Goal: Task Accomplishment & Management: Use online tool/utility

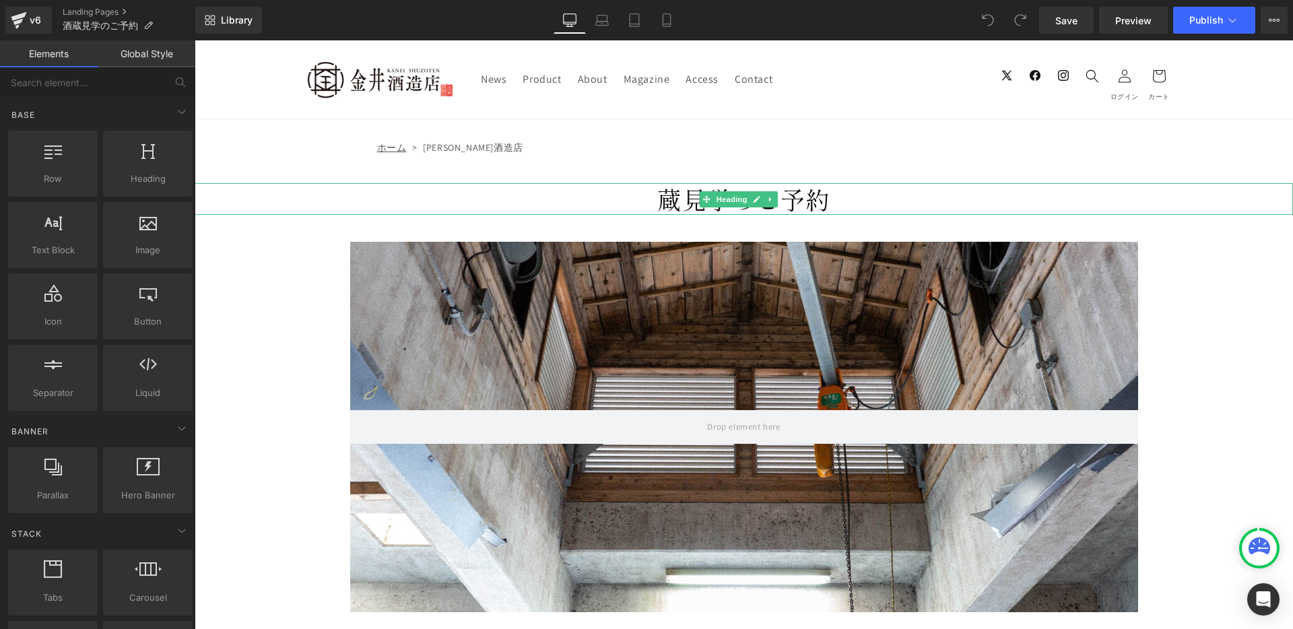
click at [677, 195] on h1 "蔵見学のご予約" at bounding box center [744, 199] width 1098 height 32
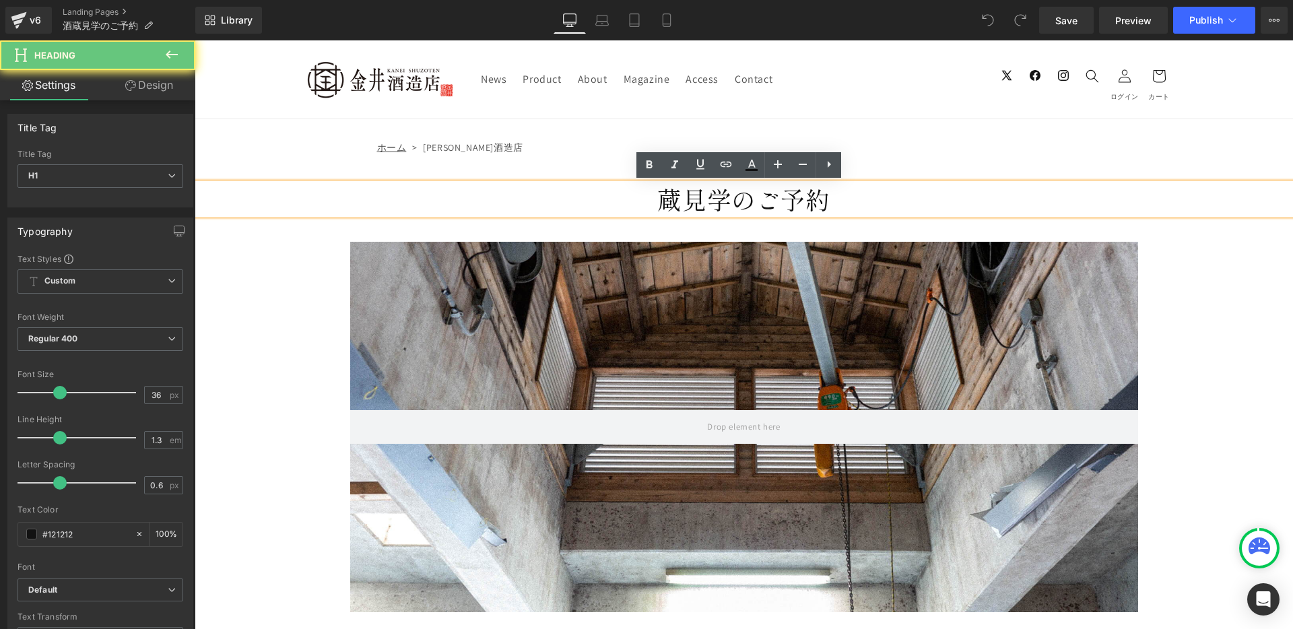
click at [659, 199] on h1 "蔵見学のご予約" at bounding box center [744, 199] width 1098 height 32
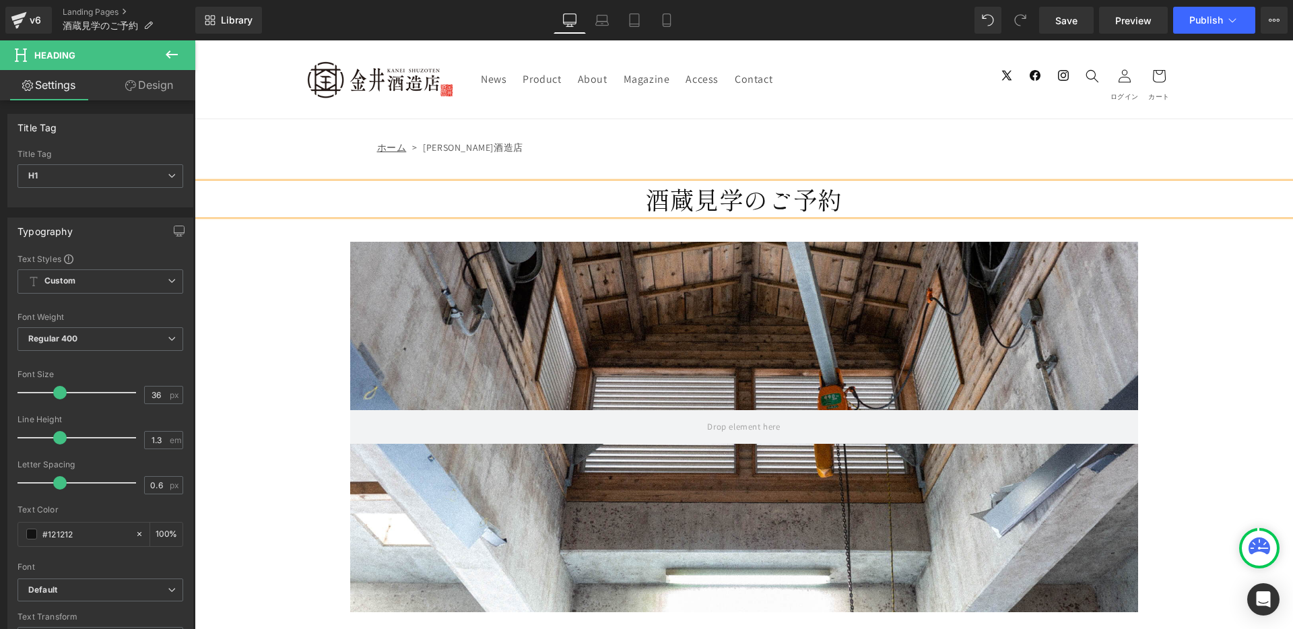
scroll to position [368, 0]
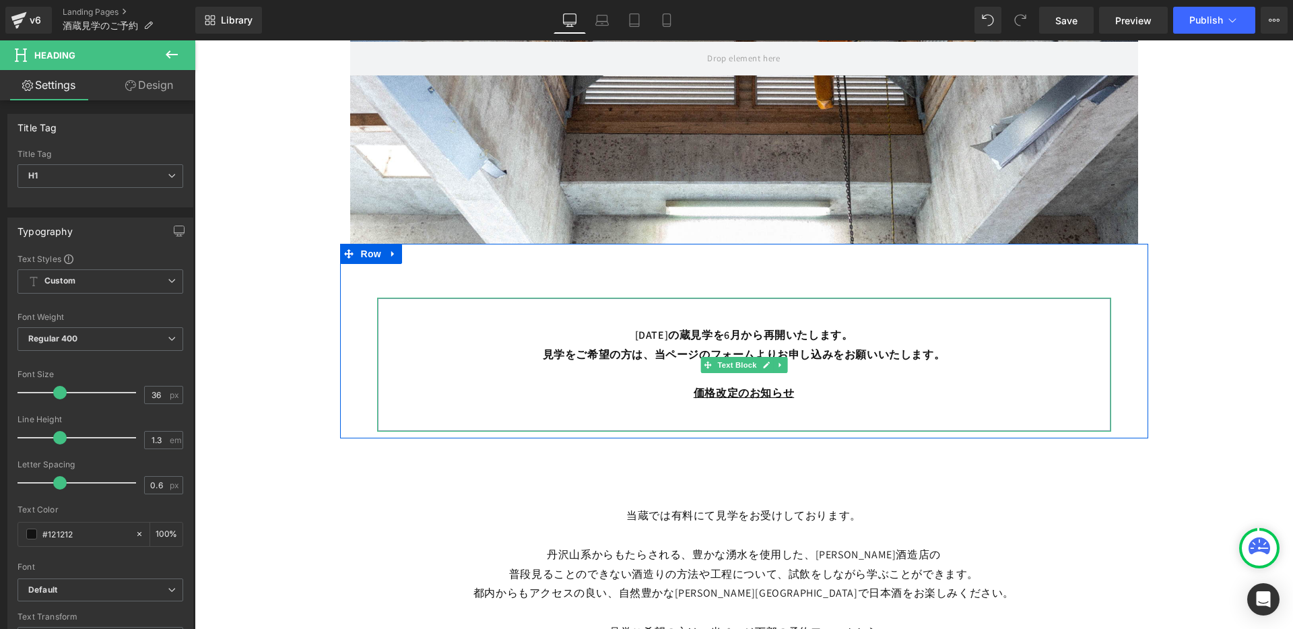
click at [676, 334] on p "[DATE]の蔵見学を6月から再開いたします。 見学をご希望の方は、当ページのフォームよりお申し込みをお願いいたします。" at bounding box center [744, 345] width 704 height 39
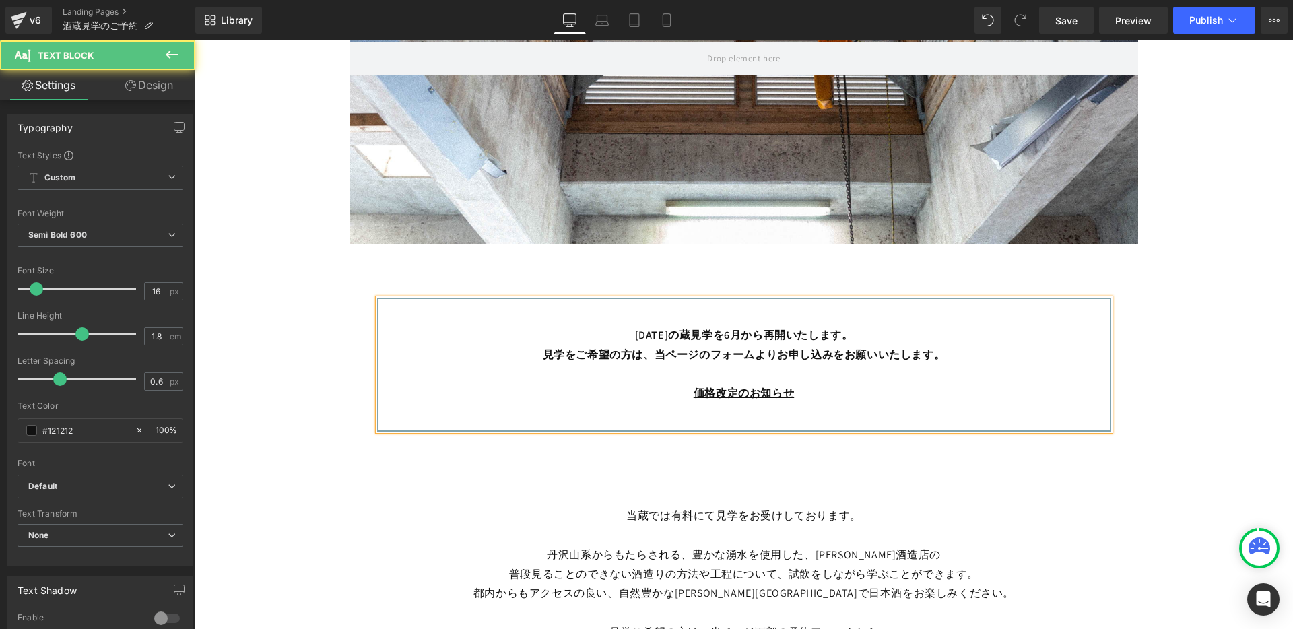
click at [678, 333] on p "[DATE]の蔵見学を6月から再開いたします。 見学をご希望の方は、当ページのフォームよりお申し込みをお願いいたします。" at bounding box center [744, 345] width 704 height 39
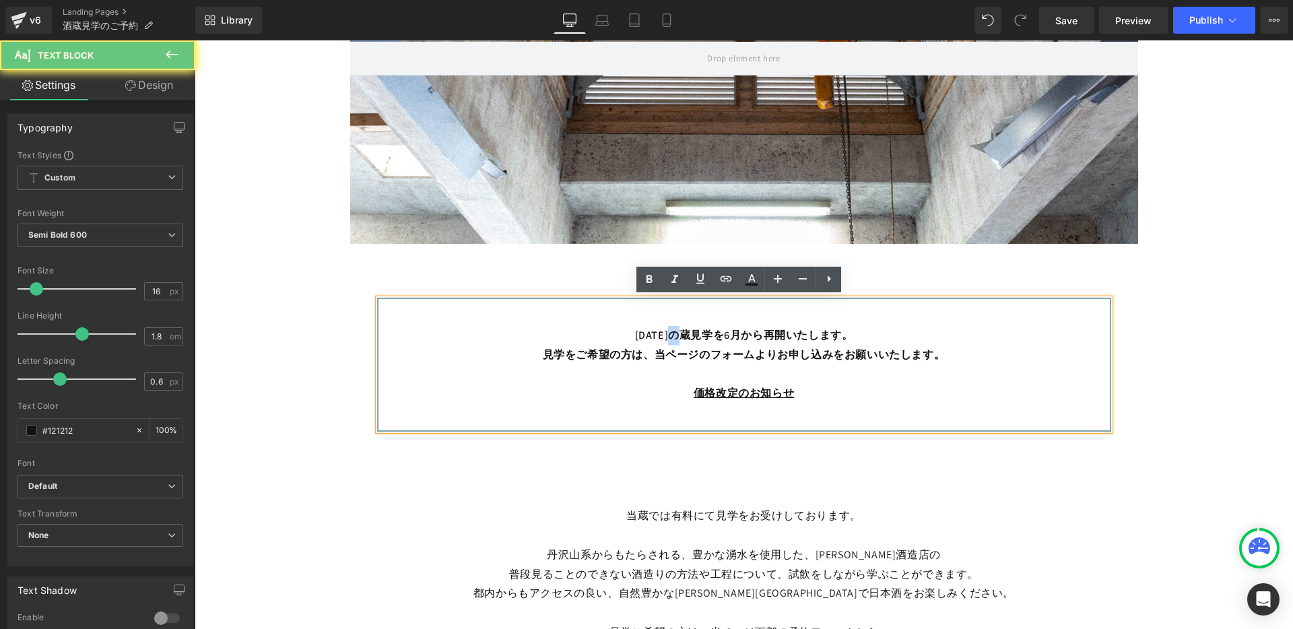
click at [678, 333] on p "[DATE]の蔵見学を6月から再開いたします。 見学をご希望の方は、当ページのフォームよりお申し込みをお願いいたします。" at bounding box center [744, 345] width 704 height 39
click at [675, 335] on p "[DATE]の蔵見学を6月から再開いたします。 見学をご希望の方は、当ページのフォームよりお申し込みをお願いいたします。" at bounding box center [744, 345] width 704 height 39
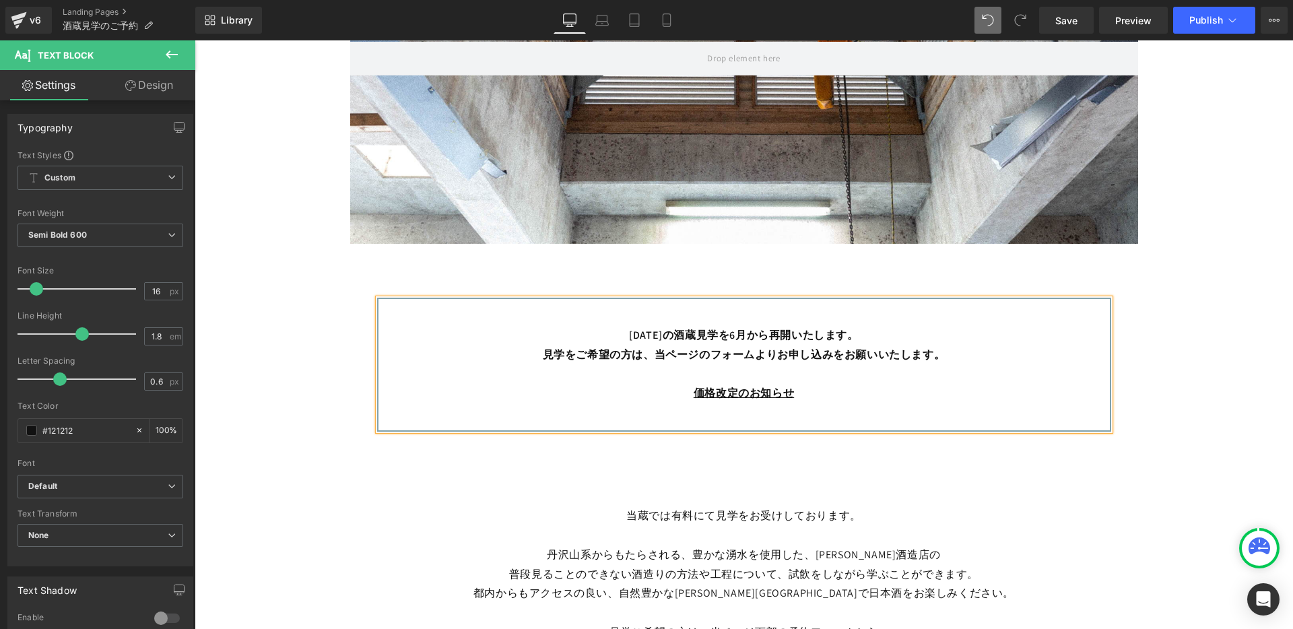
scroll to position [859, 0]
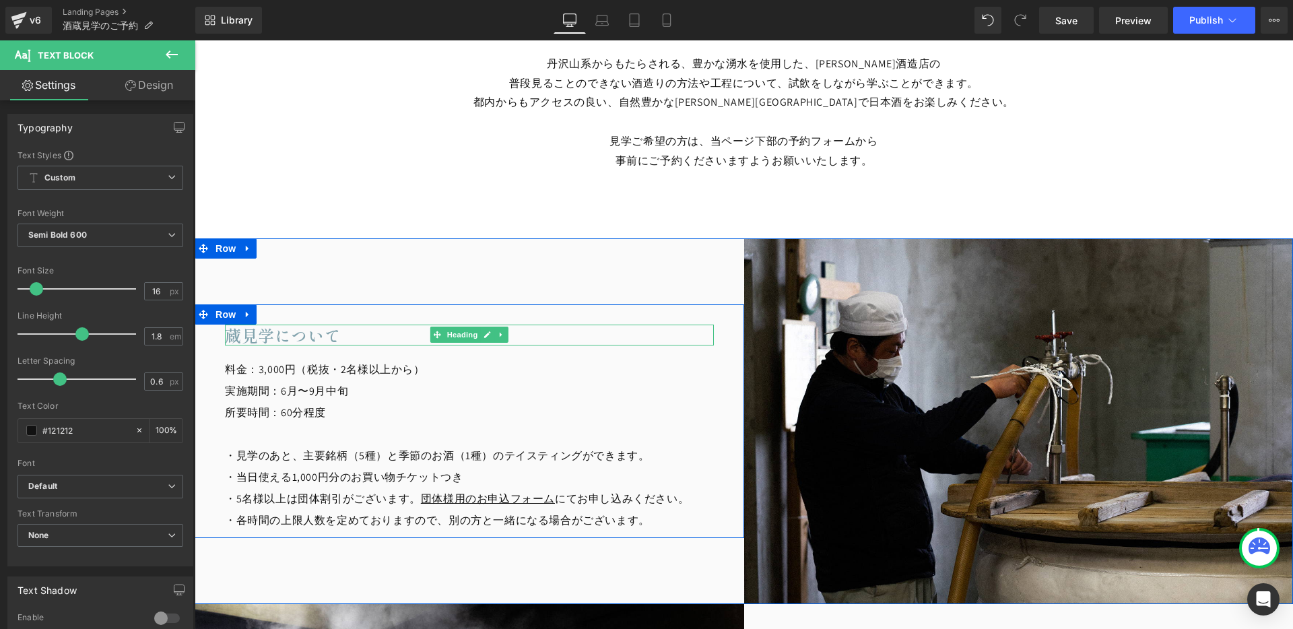
click at [230, 337] on h2 "蔵見学について" at bounding box center [469, 335] width 489 height 21
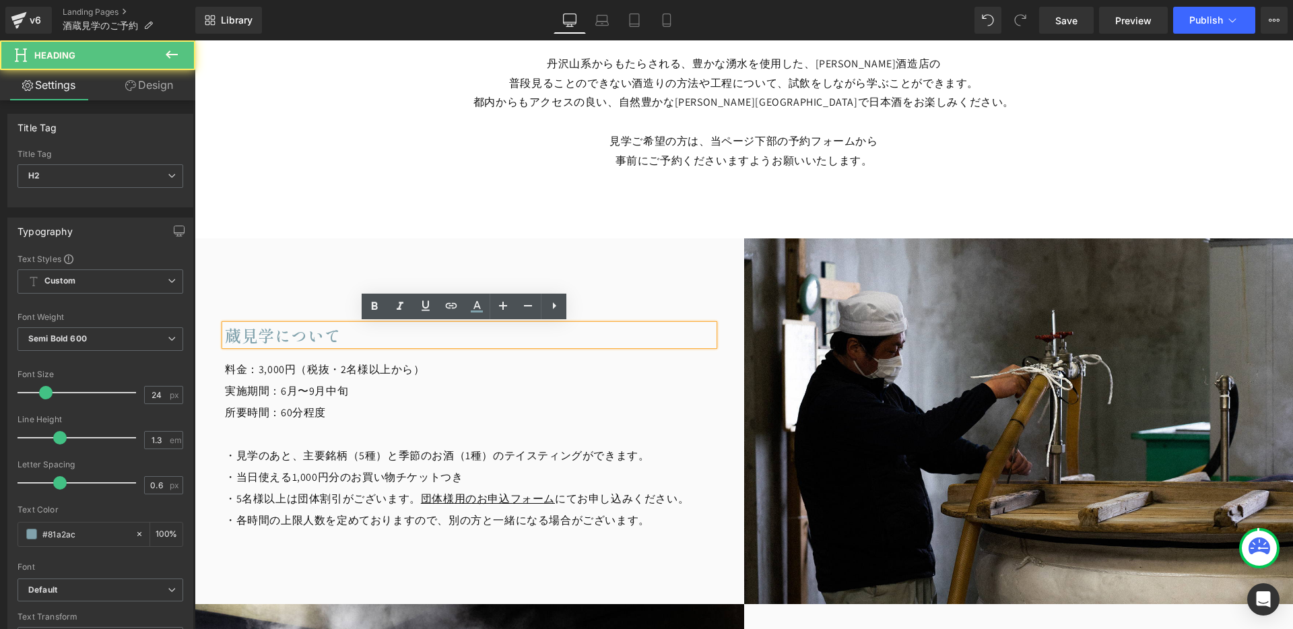
click at [240, 333] on h2 "蔵見学について" at bounding box center [469, 335] width 489 height 21
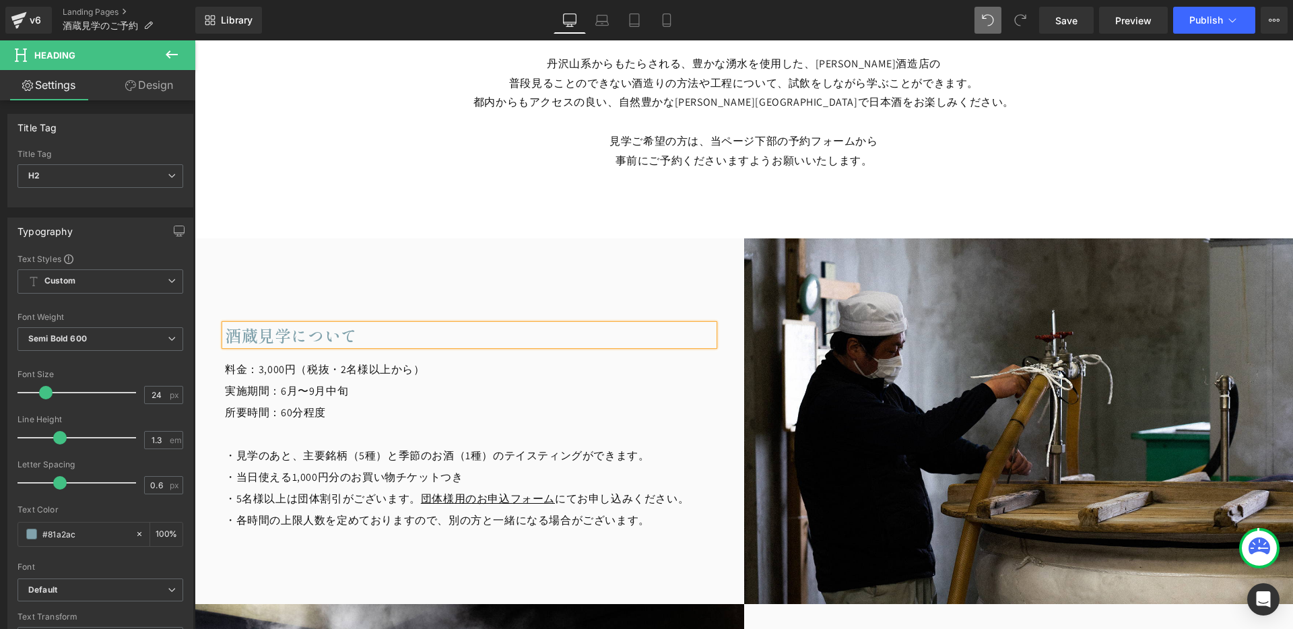
scroll to position [1368, 0]
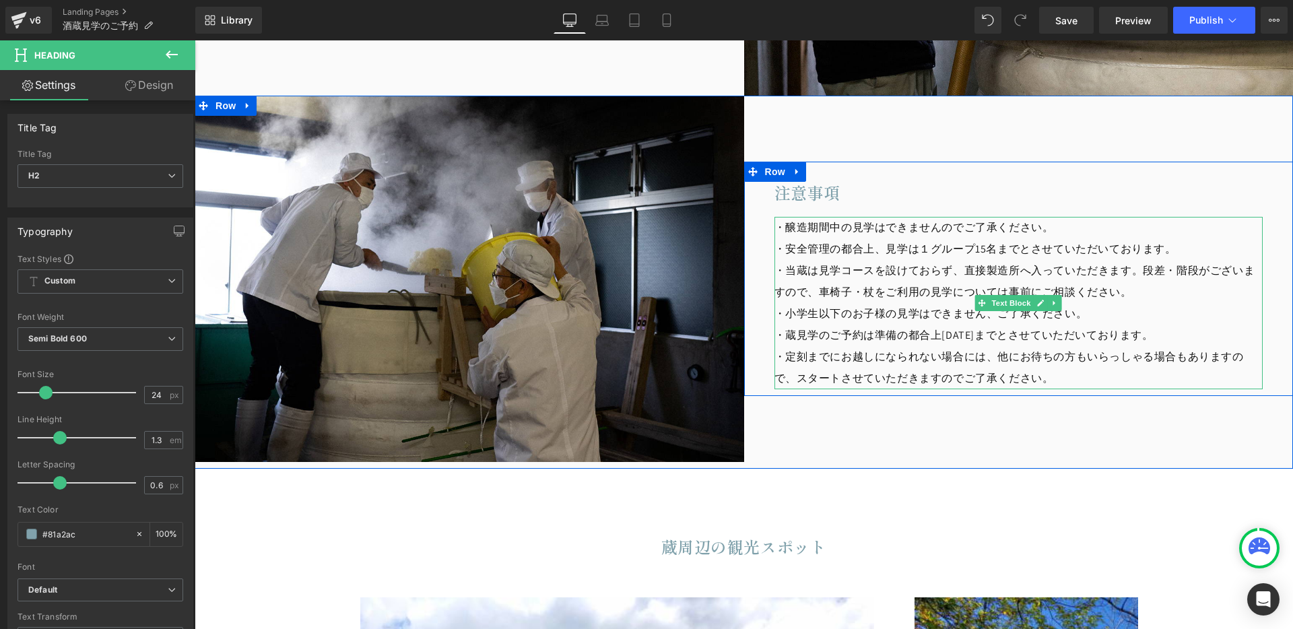
click at [813, 332] on p "・蔵見学のご予約は準備の都合上[DATE]までとさせていただいております。" at bounding box center [1018, 336] width 489 height 22
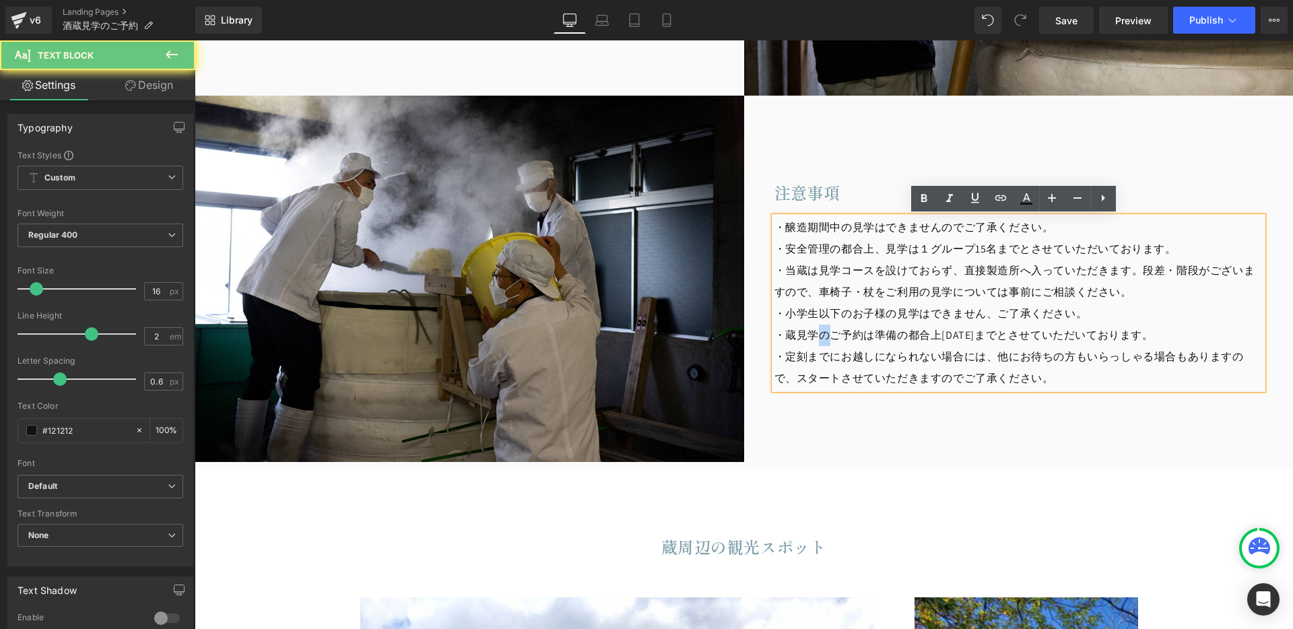
click at [813, 332] on p "・蔵見学のご予約は準備の都合上[DATE]までとさせていただいております。" at bounding box center [1018, 336] width 489 height 22
click at [799, 334] on p "・蔵見学のご予約は準備の都合上[DATE]までとさせていただいております。" at bounding box center [1018, 336] width 489 height 22
click at [784, 335] on p "・蔵見学のご予約は準備の都合上[DATE]までとさせていただいております。" at bounding box center [1018, 336] width 489 height 22
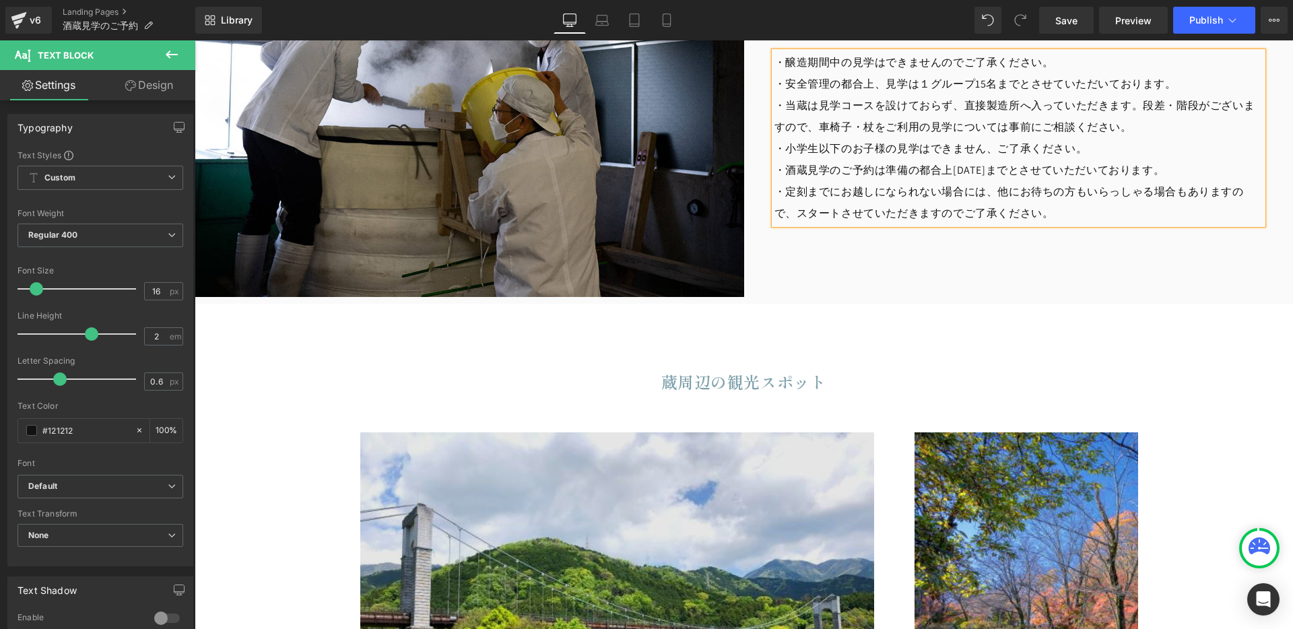
scroll to position [1820, 0]
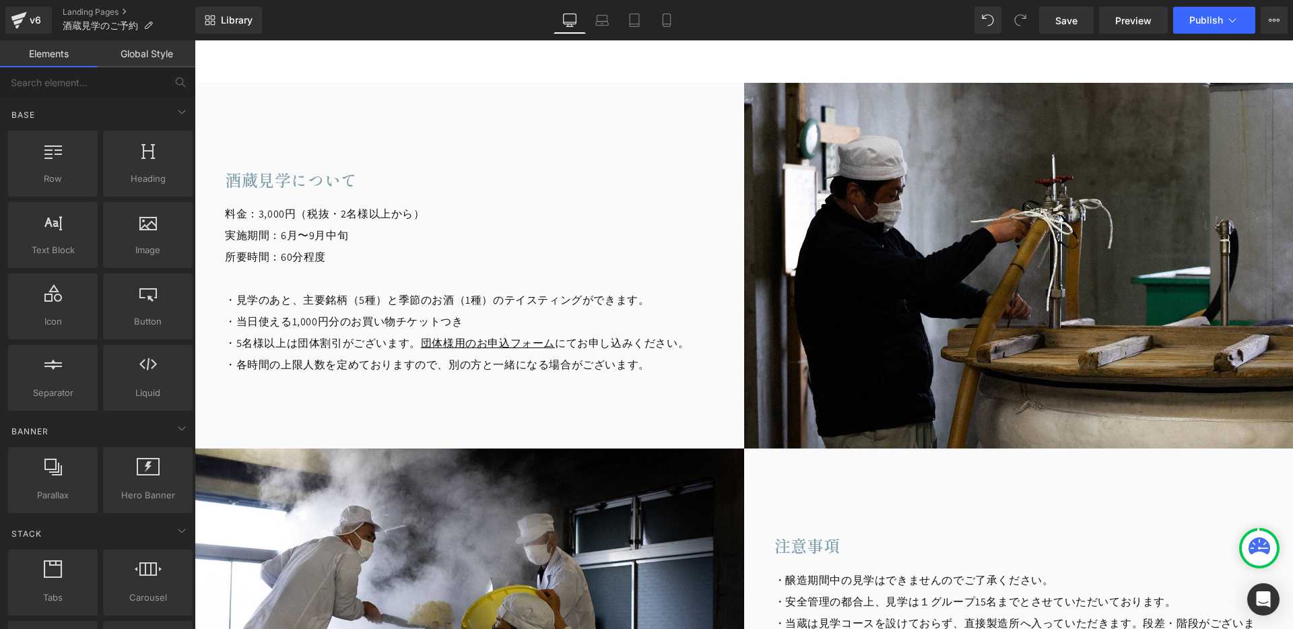
scroll to position [679, 0]
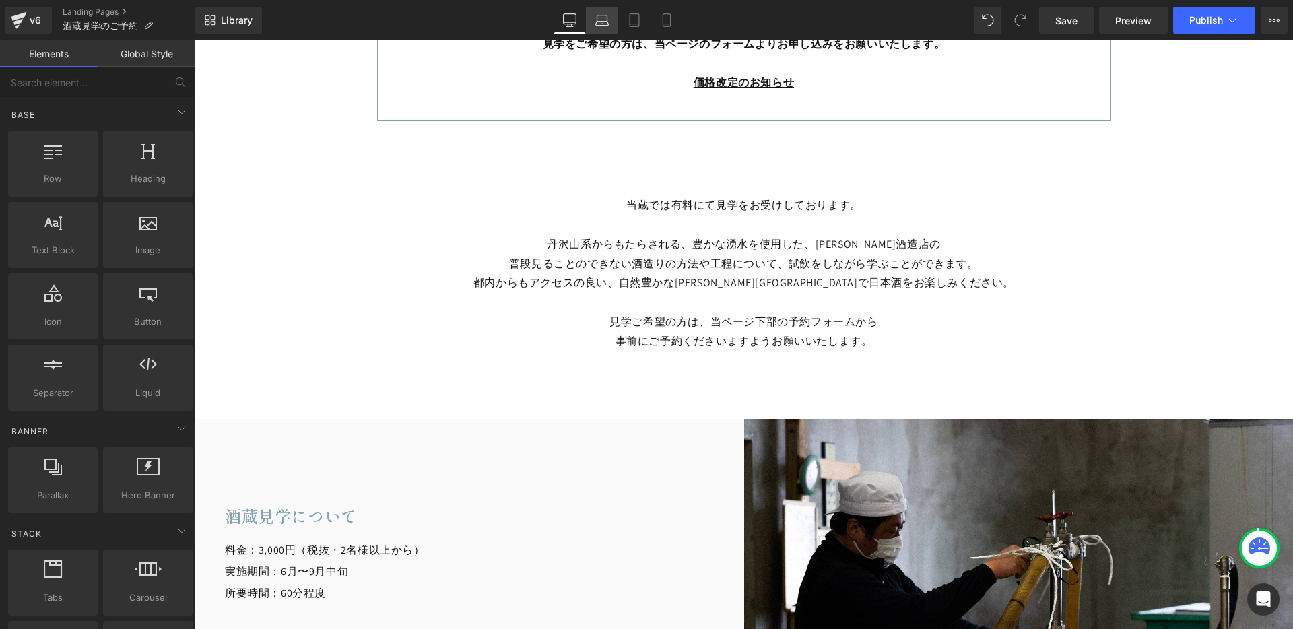
click at [602, 21] on icon at bounding box center [601, 19] width 13 height 13
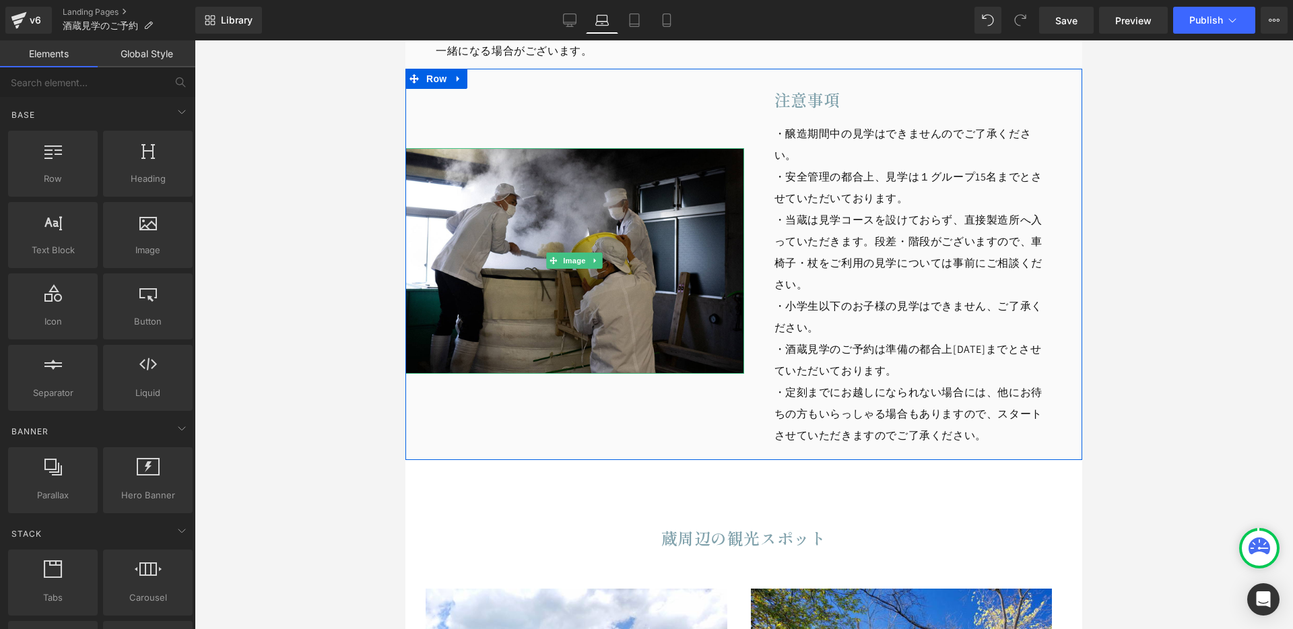
scroll to position [1312, 0]
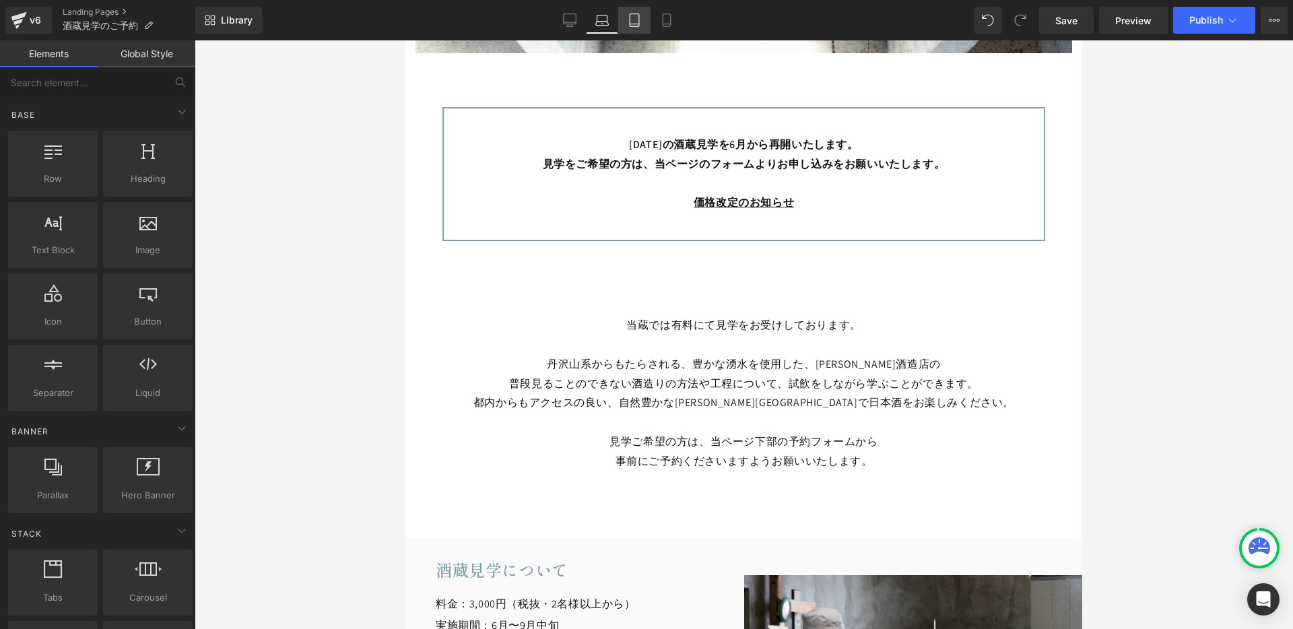
click at [635, 22] on icon at bounding box center [634, 19] width 13 height 13
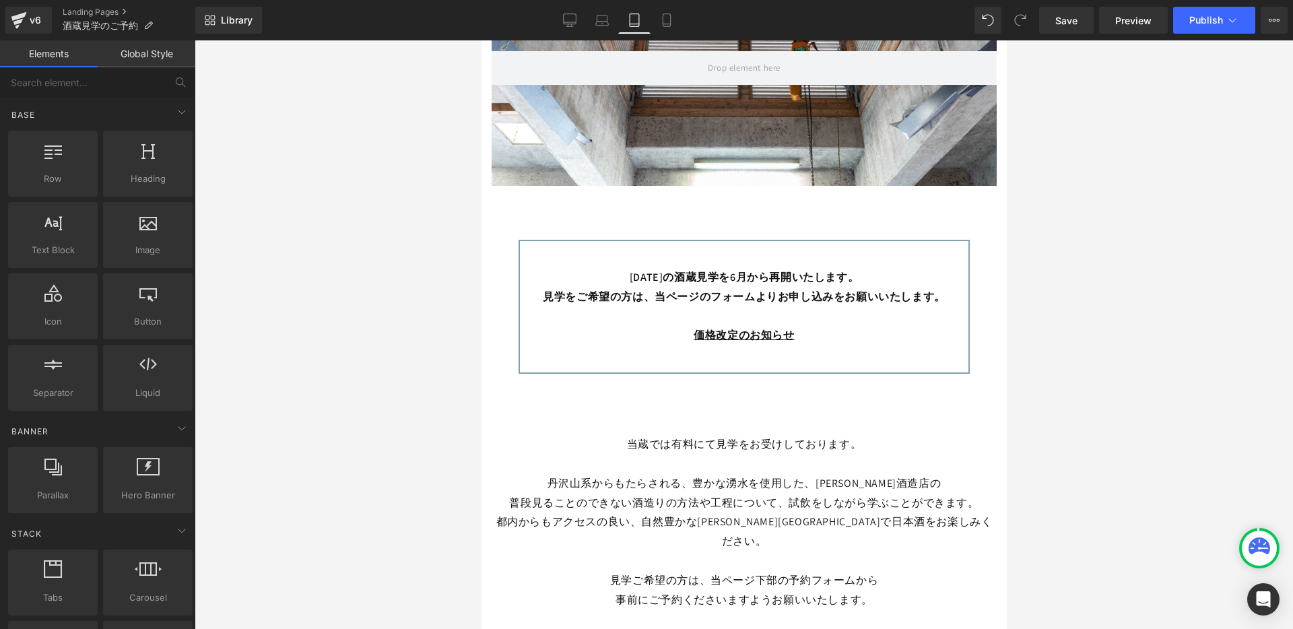
scroll to position [0, 0]
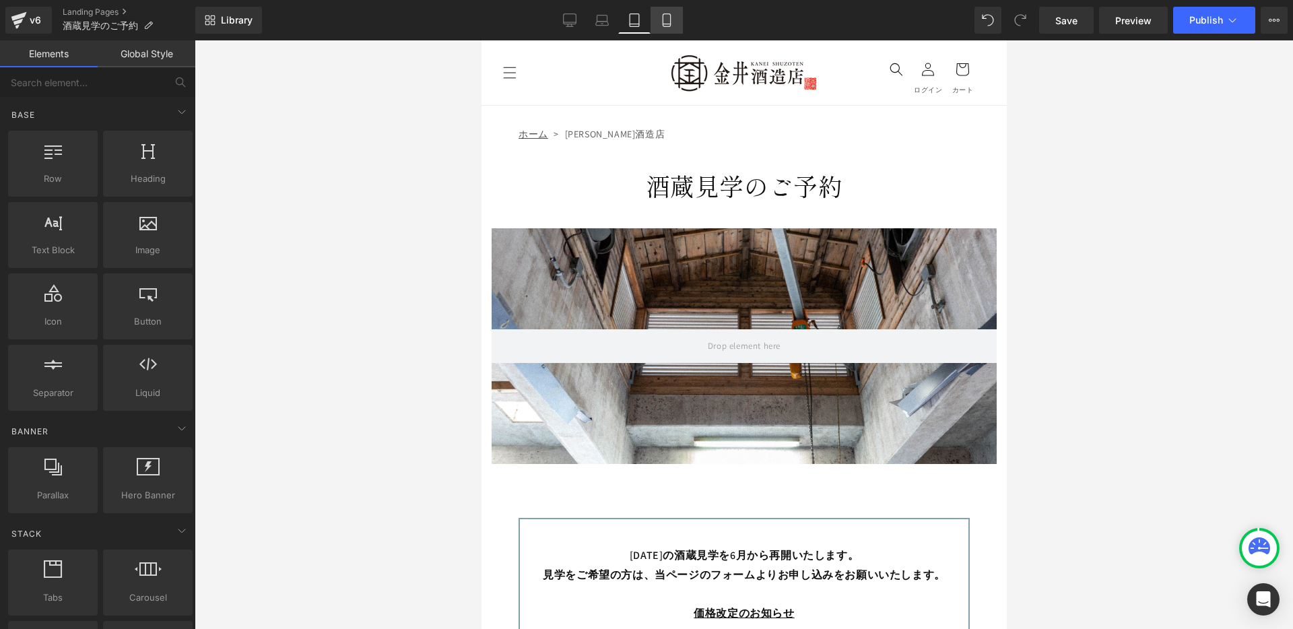
click at [670, 20] on icon at bounding box center [666, 20] width 7 height 13
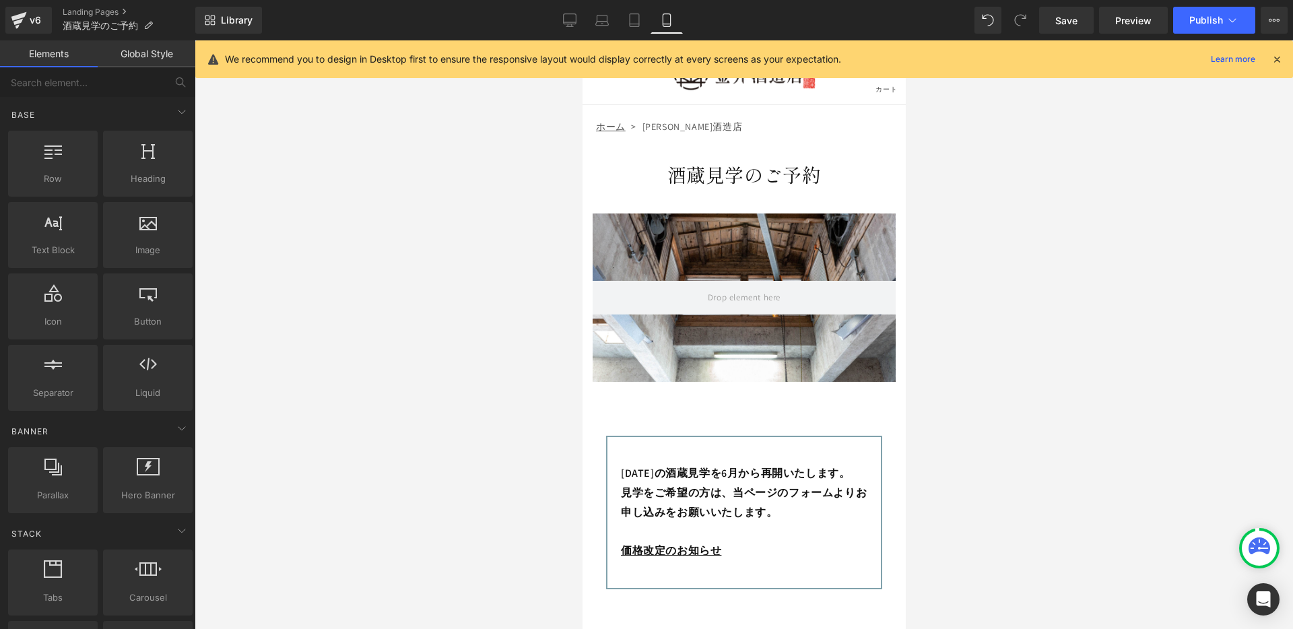
click at [1276, 57] on icon at bounding box center [1277, 59] width 12 height 12
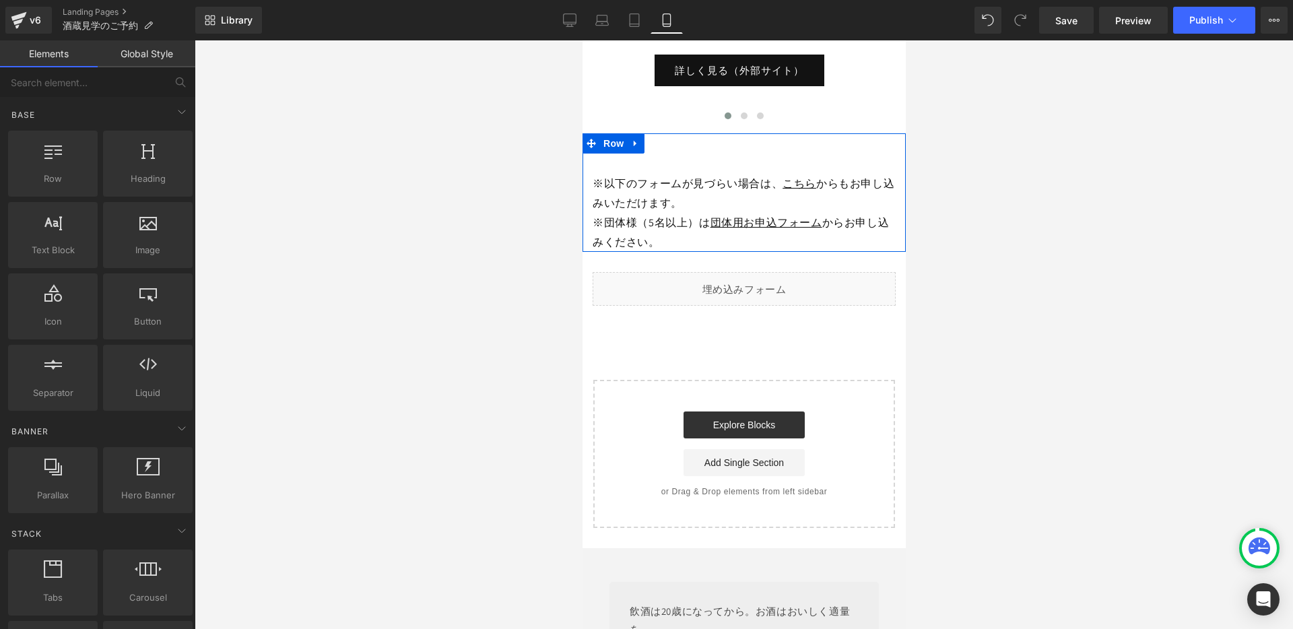
scroll to position [2402, 0]
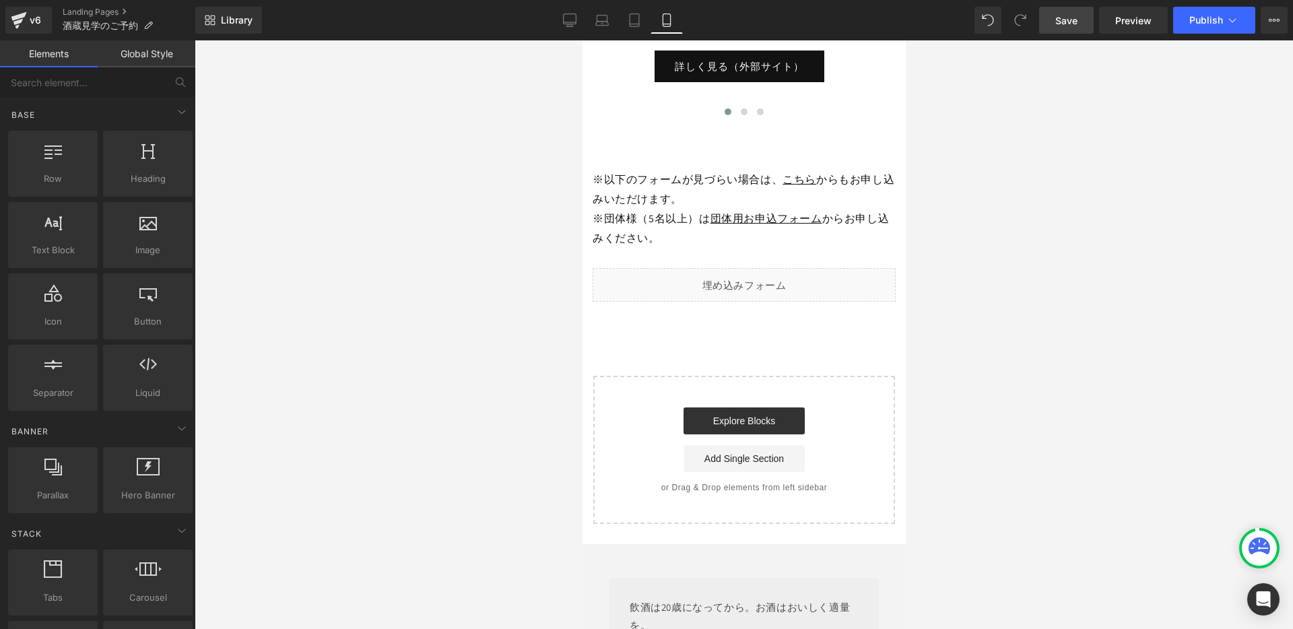
click at [1063, 24] on span "Save" at bounding box center [1066, 20] width 22 height 14
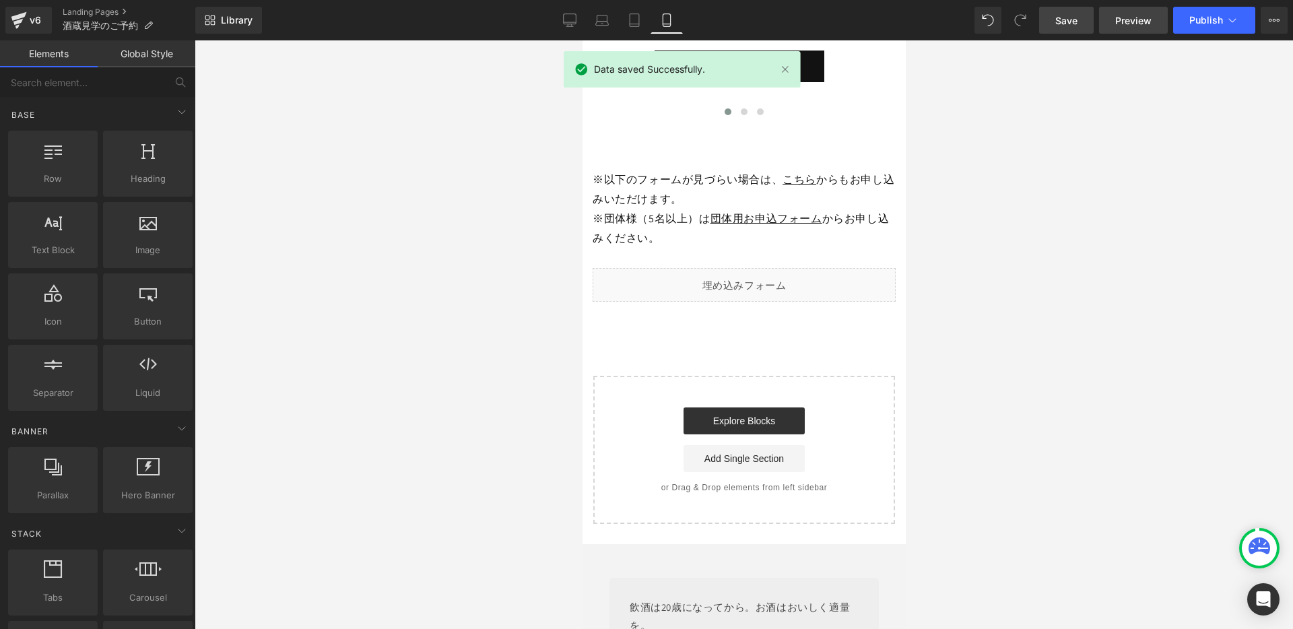
click at [1135, 21] on span "Preview" at bounding box center [1133, 20] width 36 height 14
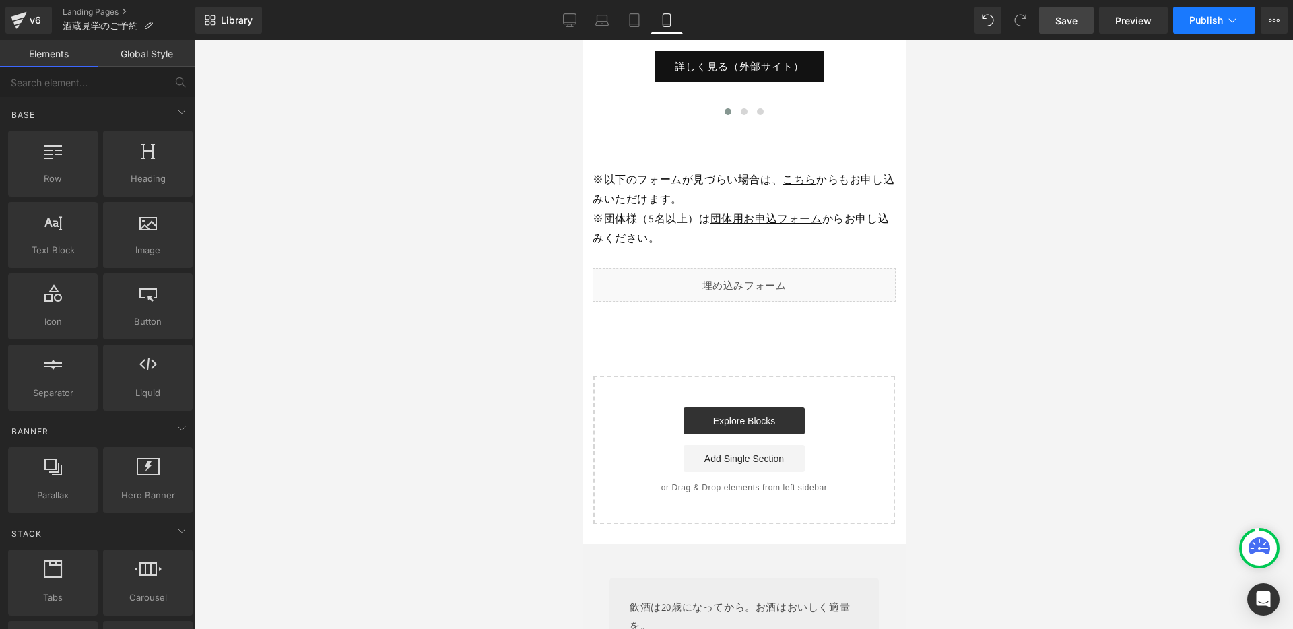
click at [1236, 22] on icon at bounding box center [1231, 19] width 13 height 13
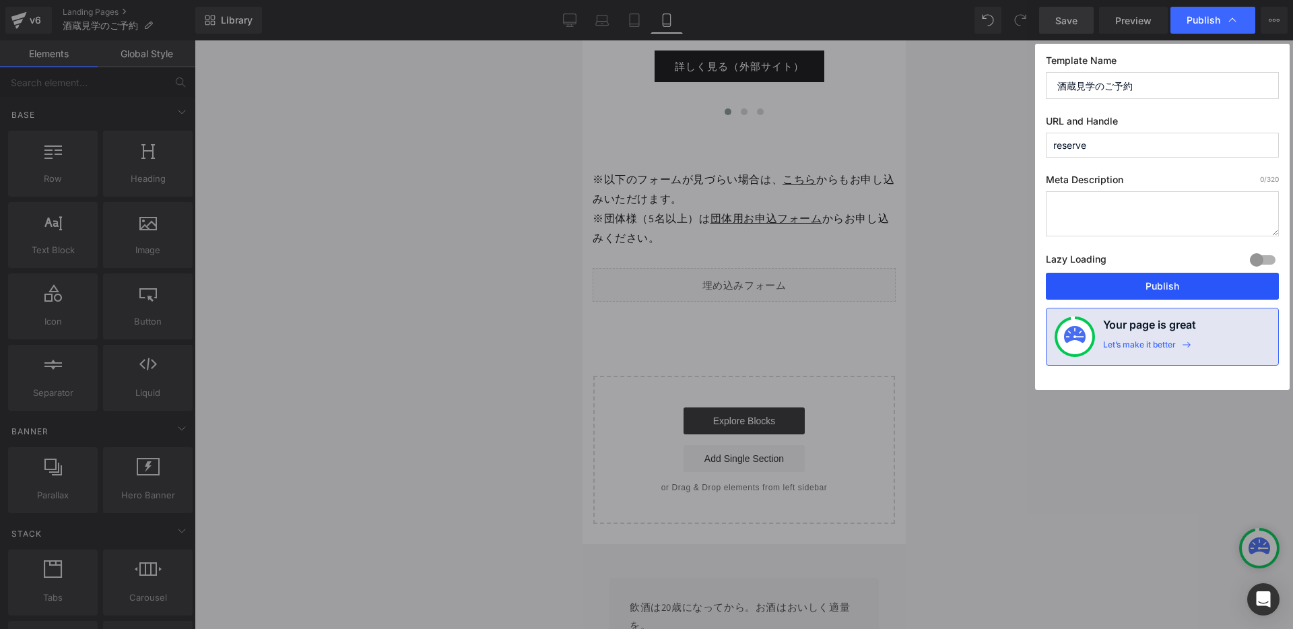
click at [1134, 284] on button "Publish" at bounding box center [1162, 286] width 233 height 27
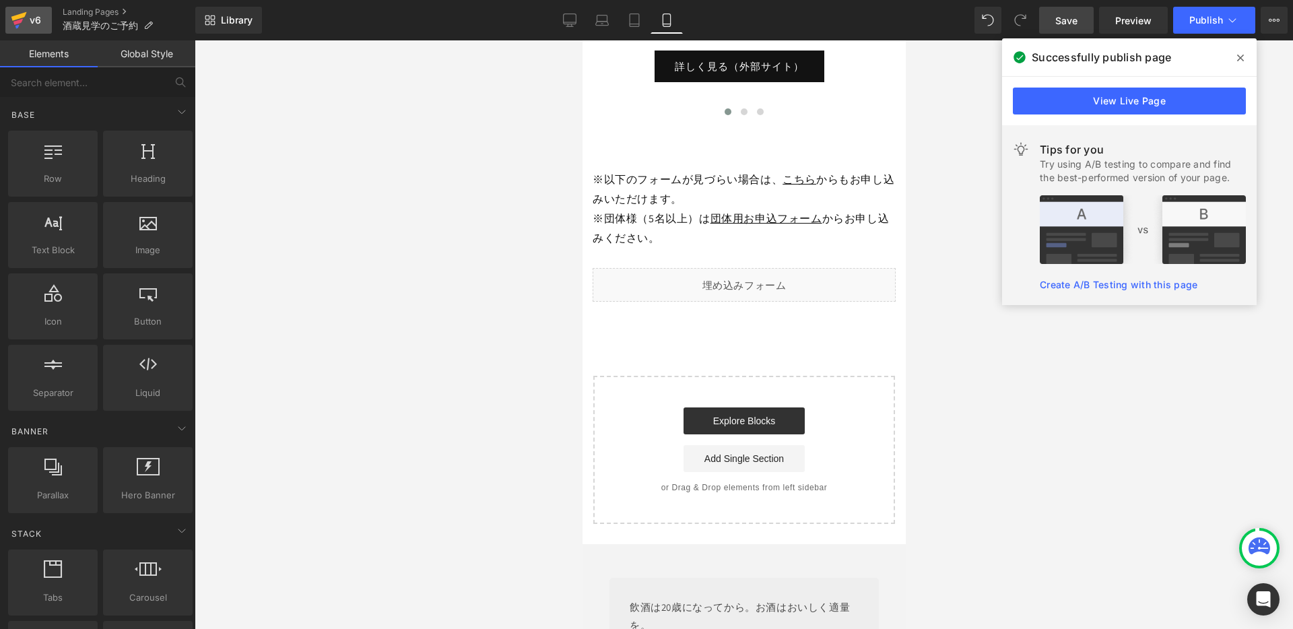
click at [32, 15] on div "v6" at bounding box center [35, 20] width 17 height 18
